Goal: Find specific page/section: Find specific page/section

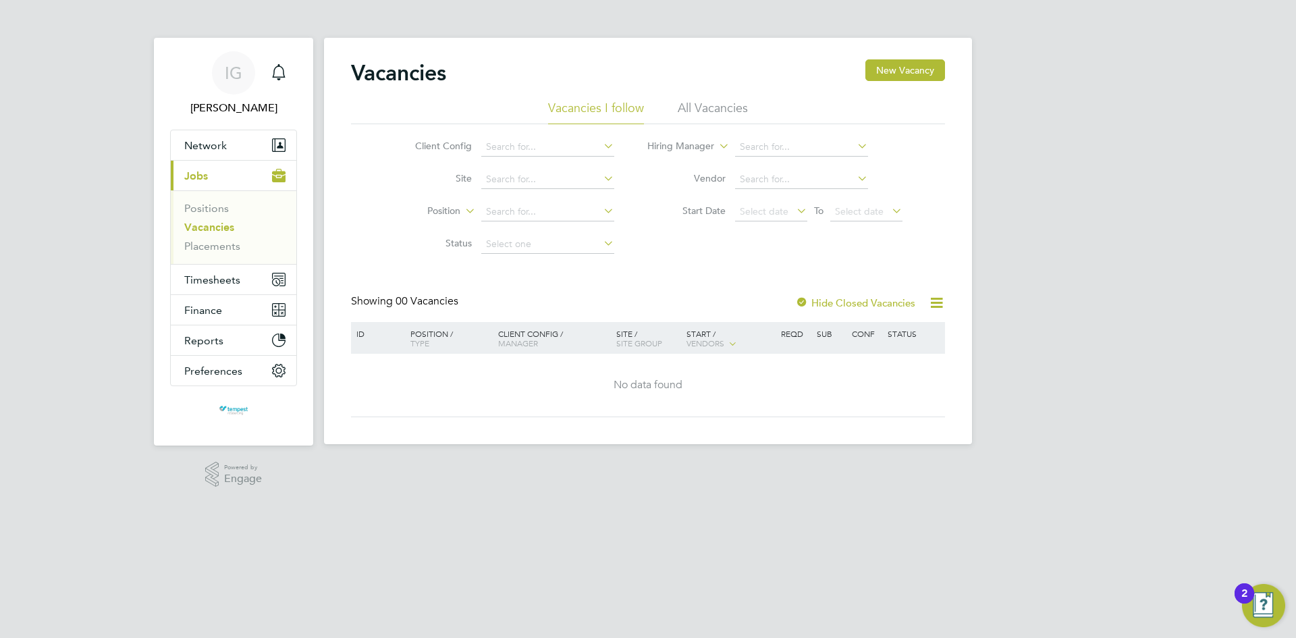
click at [728, 102] on li "All Vacancies" at bounding box center [713, 112] width 70 height 24
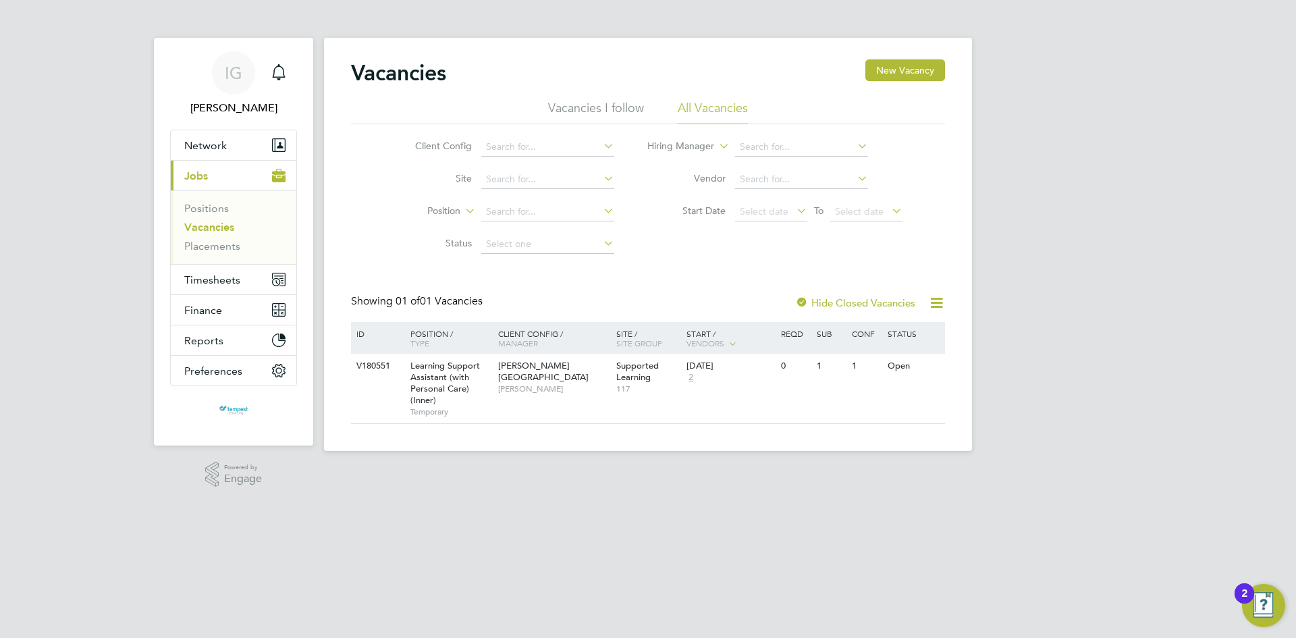
click at [626, 104] on li "Vacancies I follow" at bounding box center [596, 112] width 96 height 24
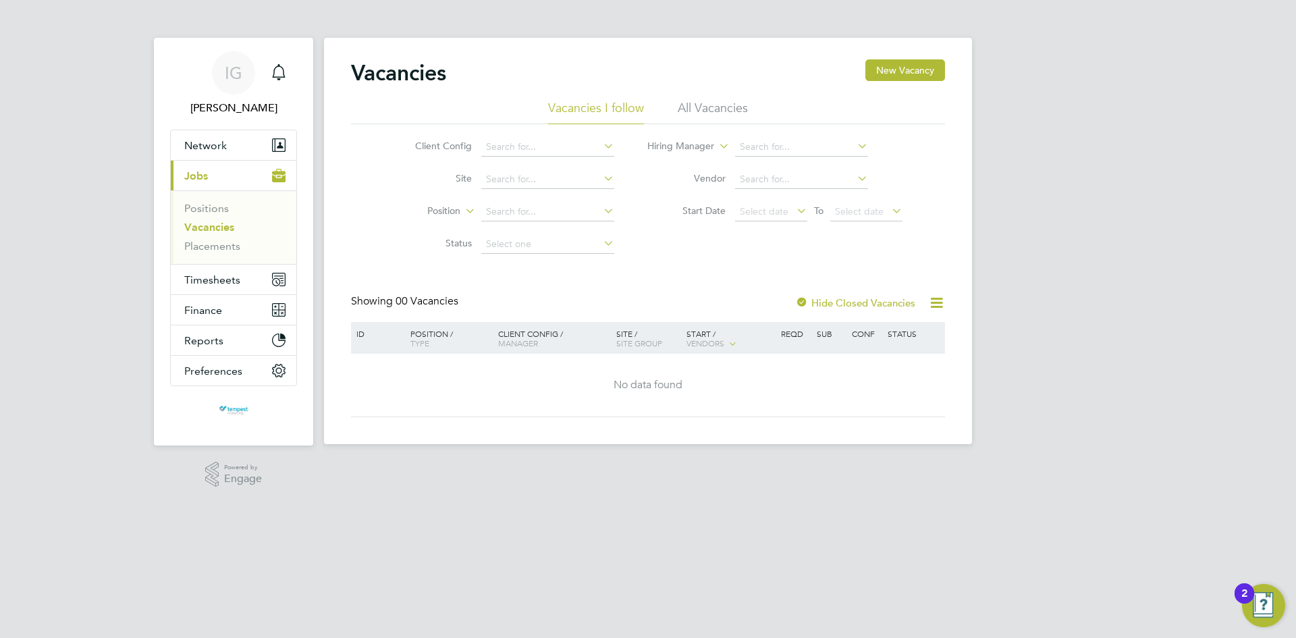
click at [794, 211] on icon at bounding box center [794, 210] width 0 height 19
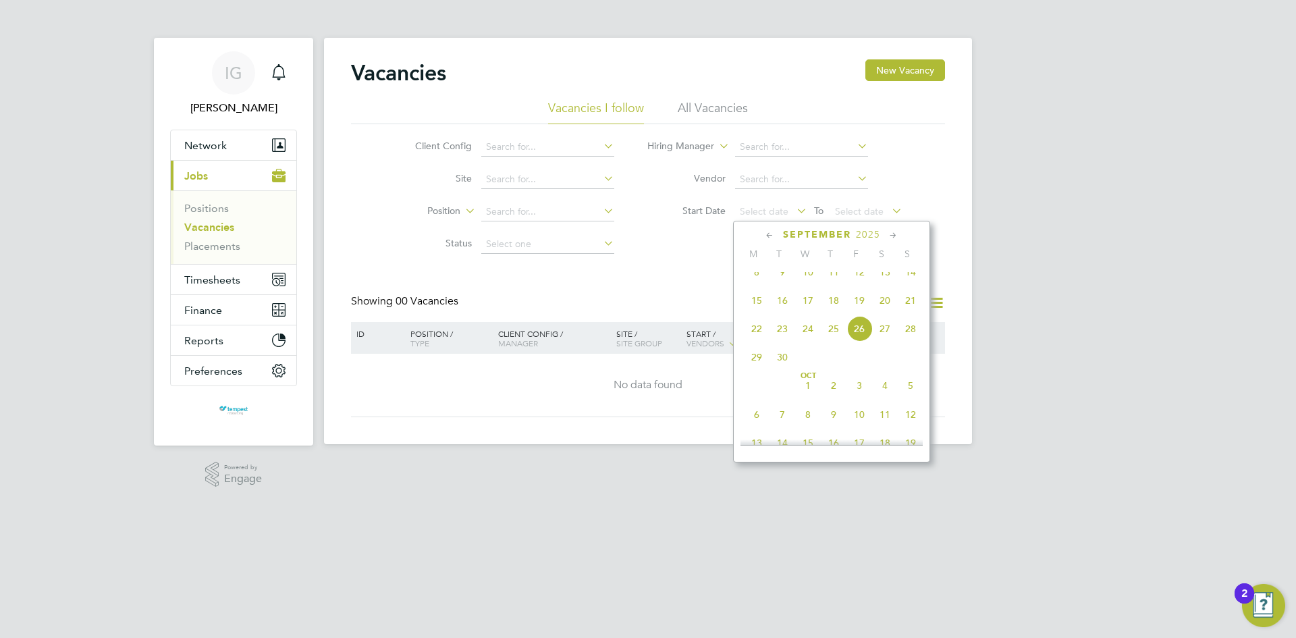
click at [763, 313] on span "15" at bounding box center [757, 301] width 26 height 26
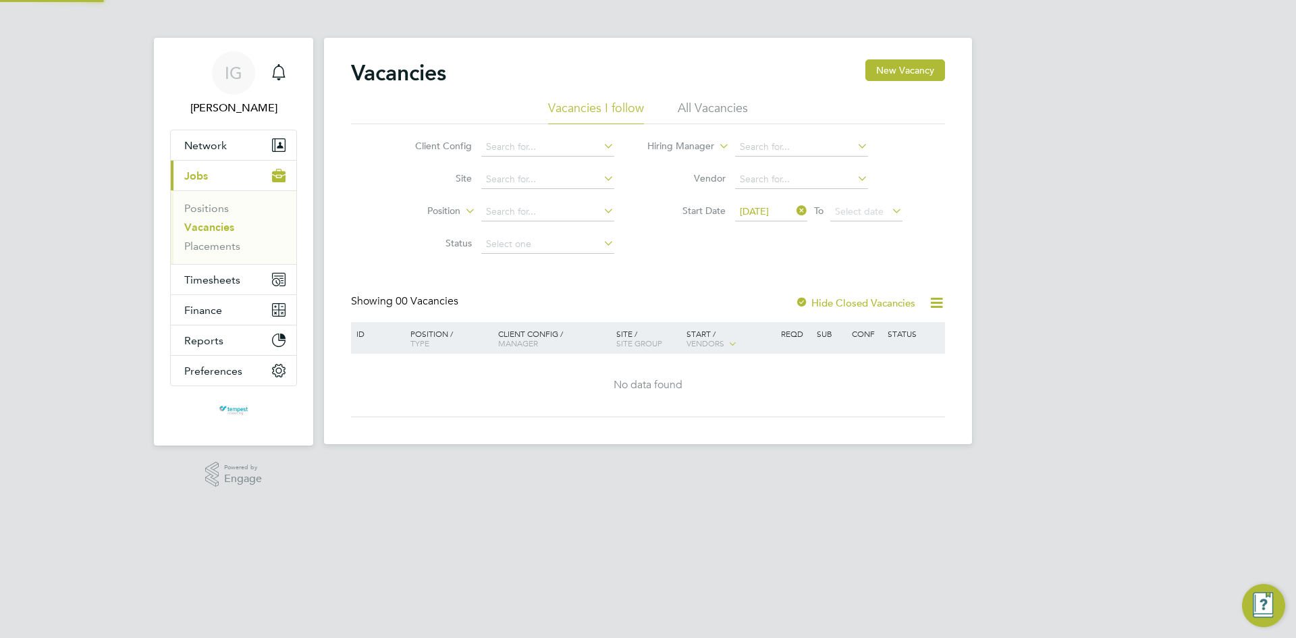
click at [889, 210] on icon at bounding box center [889, 210] width 0 height 19
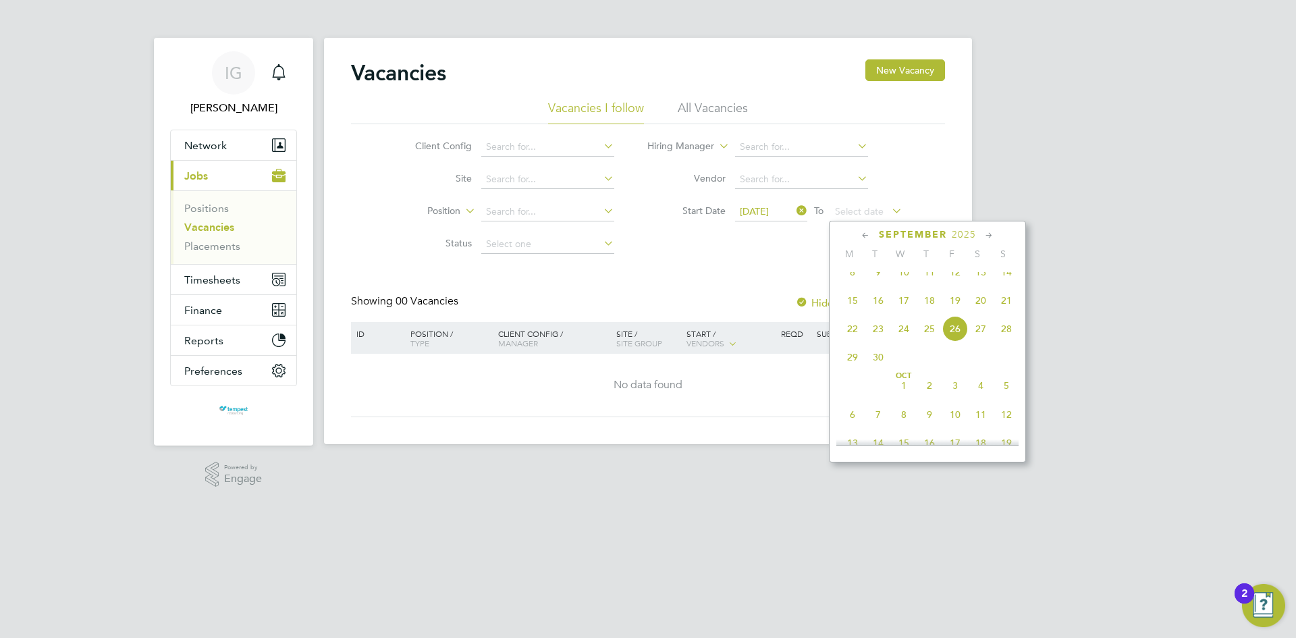
click at [1000, 312] on span "21" at bounding box center [1007, 301] width 26 height 26
